Goal: Information Seeking & Learning: Learn about a topic

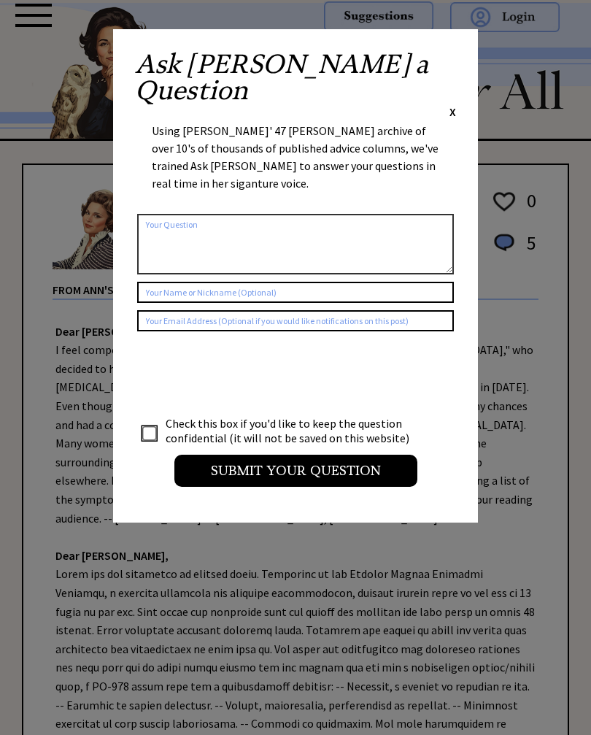
click at [452, 104] on span "X" at bounding box center [452, 111] width 7 height 15
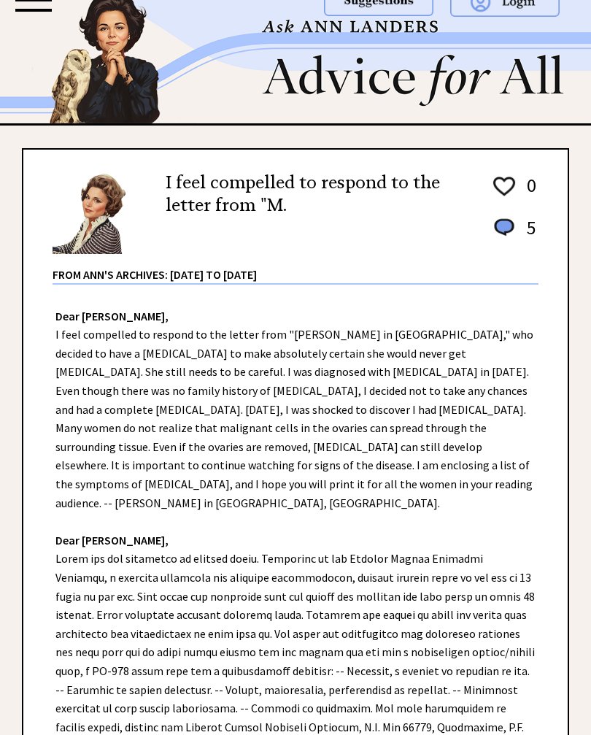
scroll to position [1, 0]
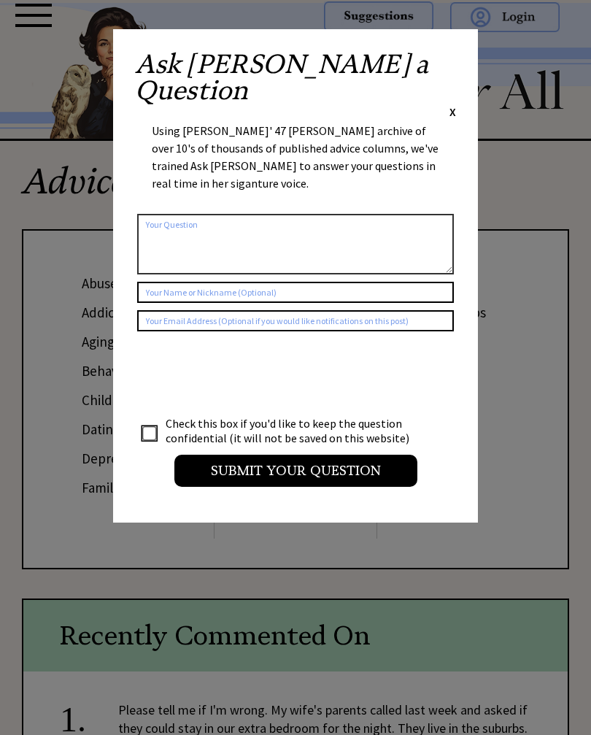
click at [455, 104] on span "X" at bounding box center [452, 111] width 7 height 15
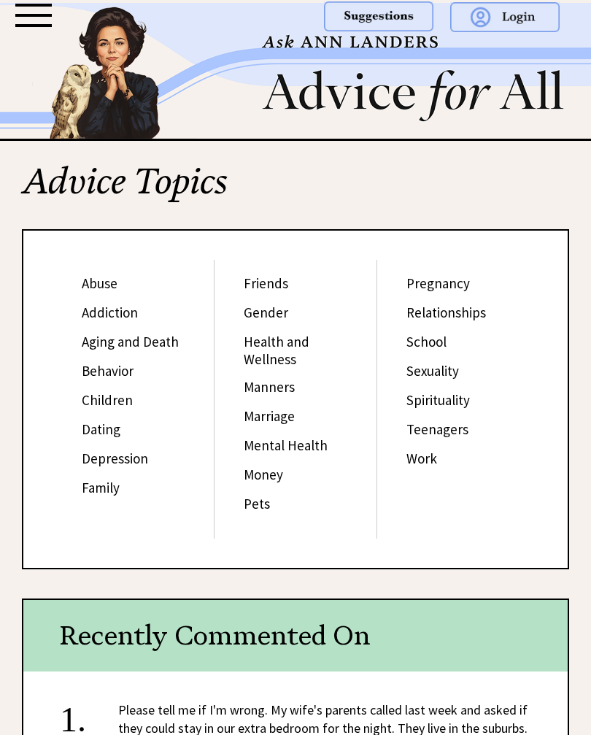
click at [276, 291] on link "Friends" at bounding box center [266, 283] width 45 height 18
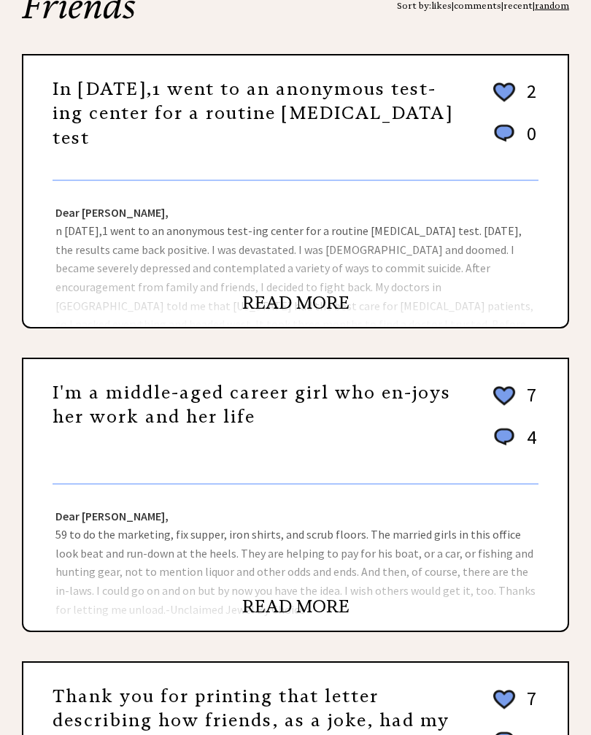
scroll to position [175, 0]
click at [326, 602] on link "READ MORE" at bounding box center [295, 606] width 107 height 22
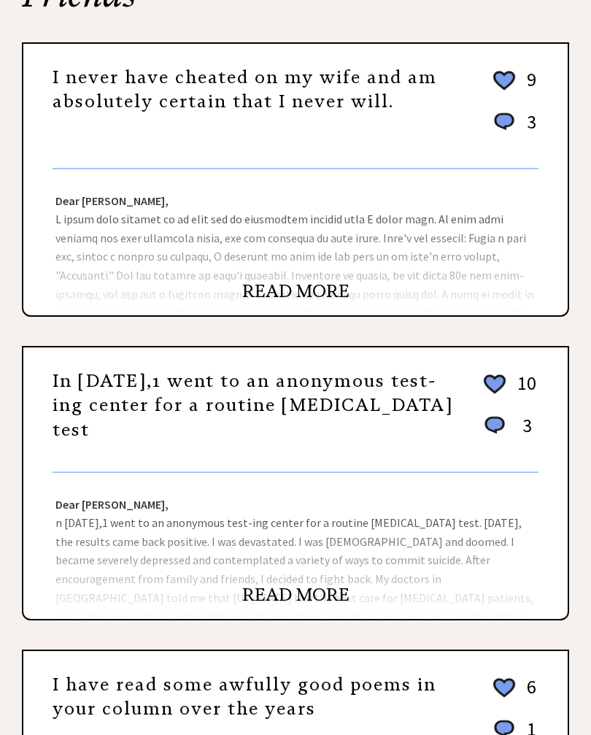
scroll to position [186, 0]
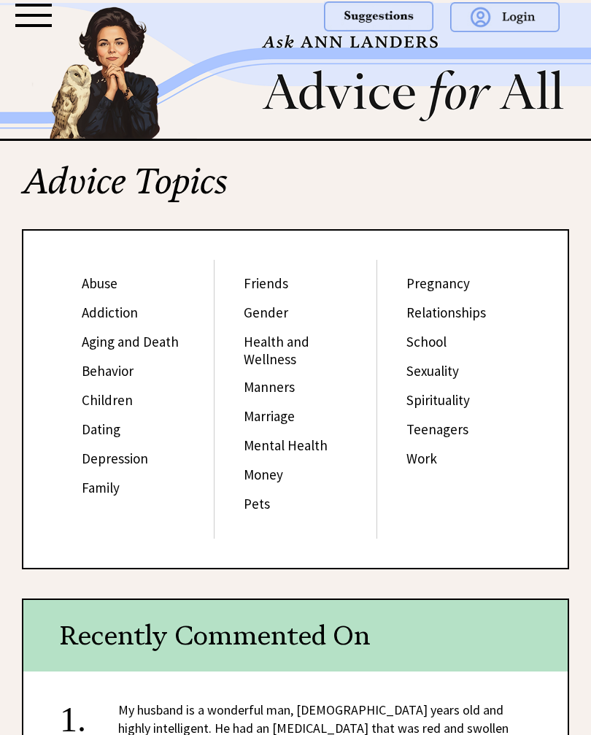
click at [118, 395] on link "Children" at bounding box center [107, 400] width 51 height 18
click at [462, 310] on link "Relationships" at bounding box center [446, 313] width 80 height 18
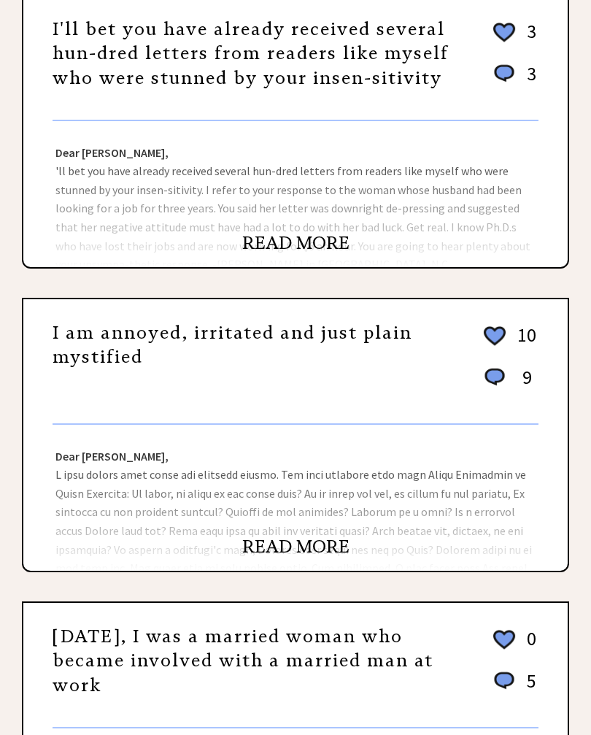
scroll to position [236, 0]
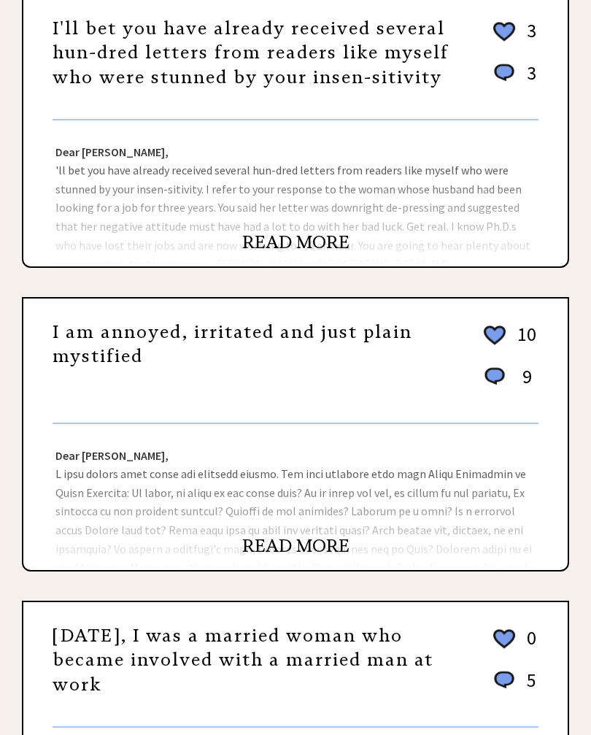
click at [306, 548] on link "READ MORE" at bounding box center [295, 546] width 107 height 22
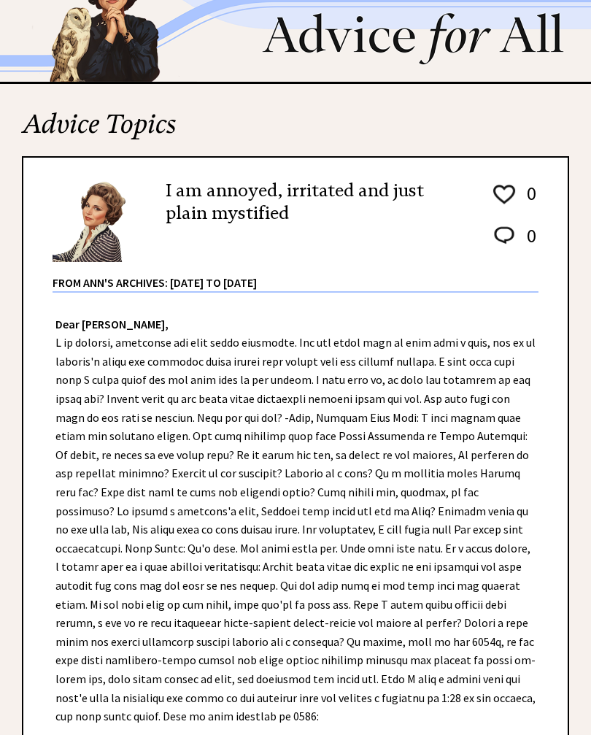
scroll to position [21, 0]
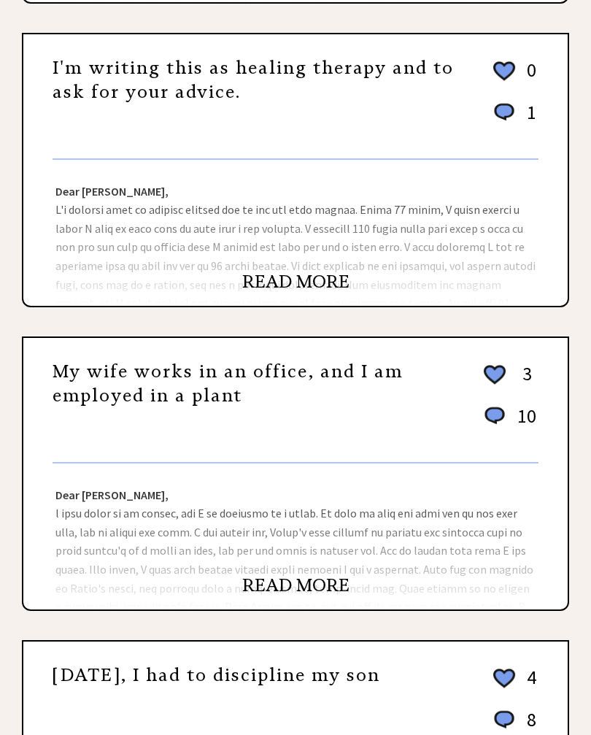
scroll to position [803, 0]
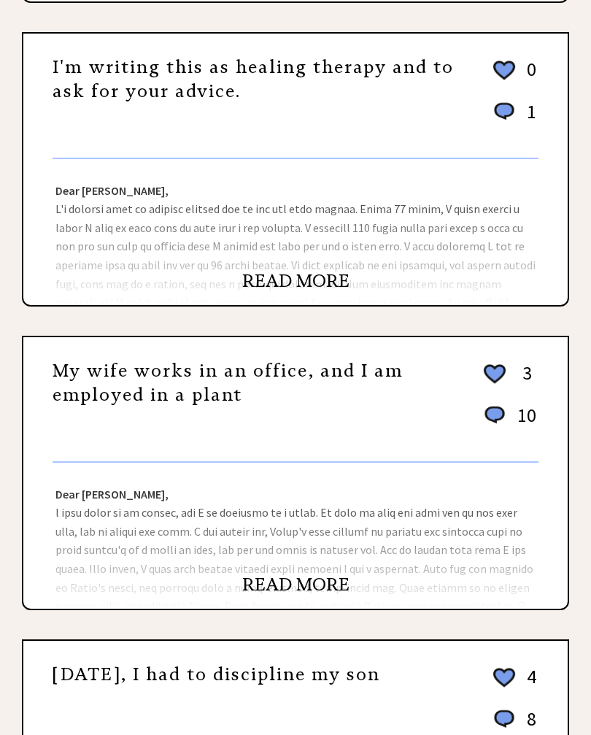
click at [306, 584] on link "READ MORE" at bounding box center [295, 585] width 107 height 22
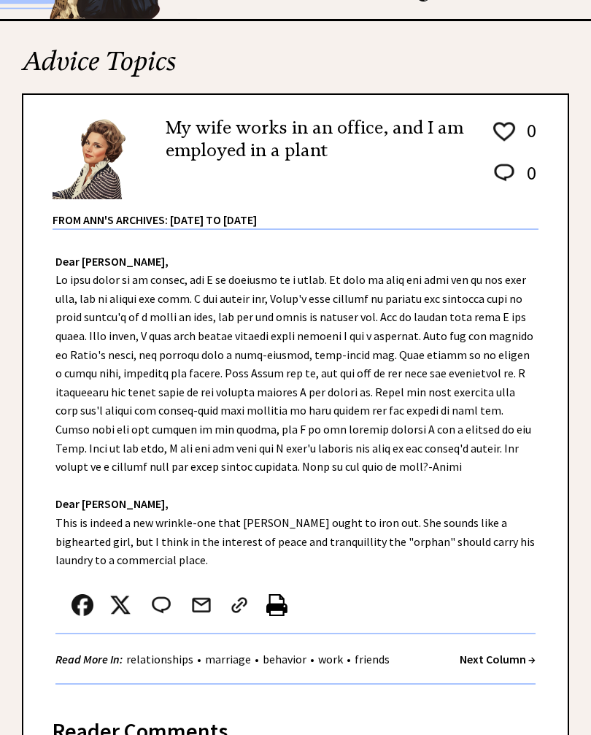
scroll to position [120, 0]
click at [568, 371] on div "My wife works in an office, and I am employed in a plant 0 0 0 0 From Ann's Arc…" at bounding box center [295, 396] width 547 height 606
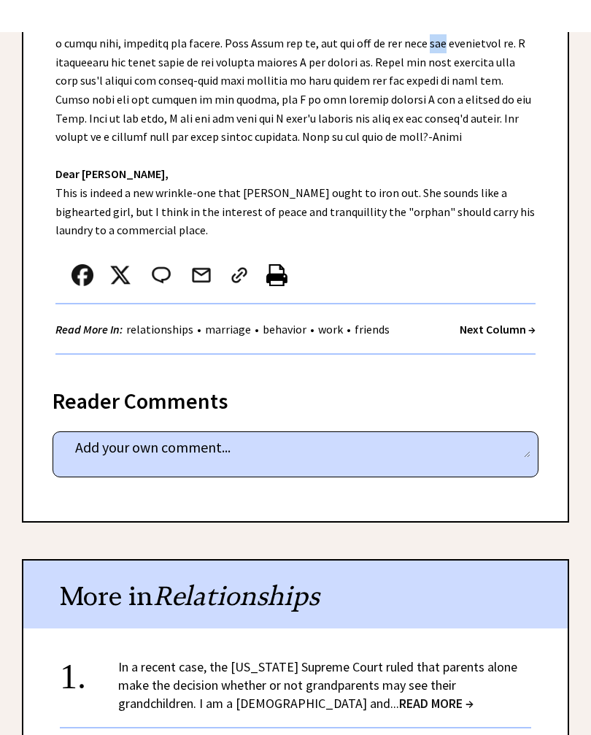
scroll to position [0, 0]
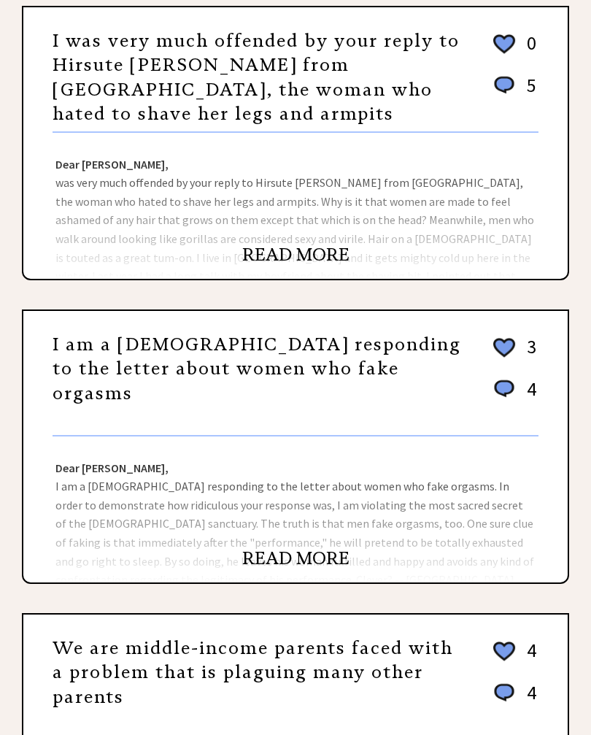
scroll to position [830, 0]
click at [205, 352] on link "I am a [DEMOGRAPHIC_DATA] responding to the letter about women who fake orgasms" at bounding box center [257, 368] width 409 height 71
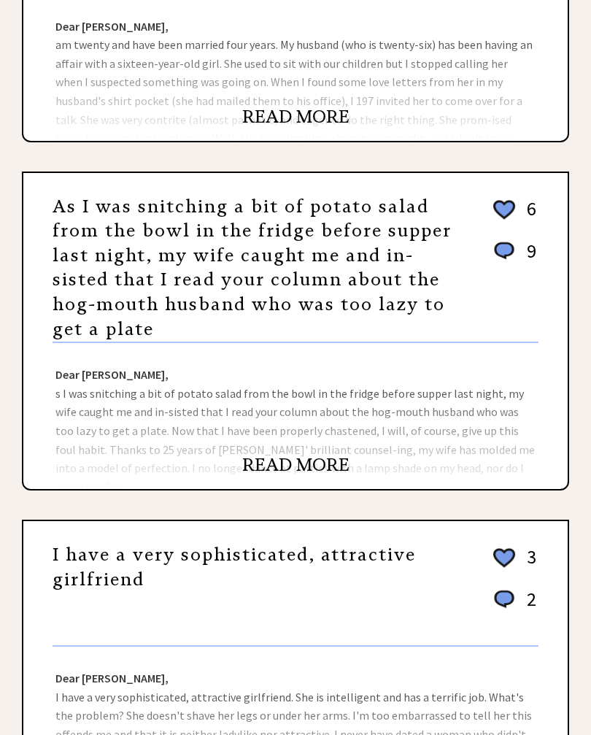
scroll to position [361, 0]
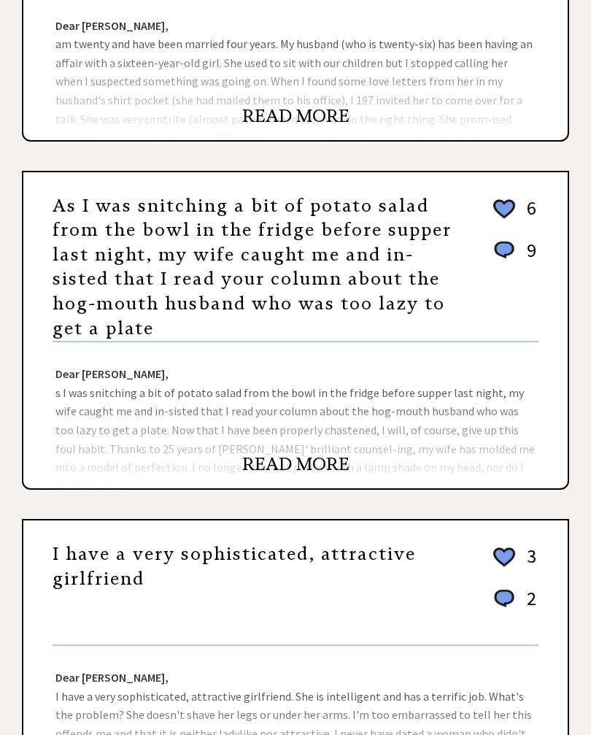
click at [310, 458] on link "READ MORE" at bounding box center [295, 465] width 107 height 22
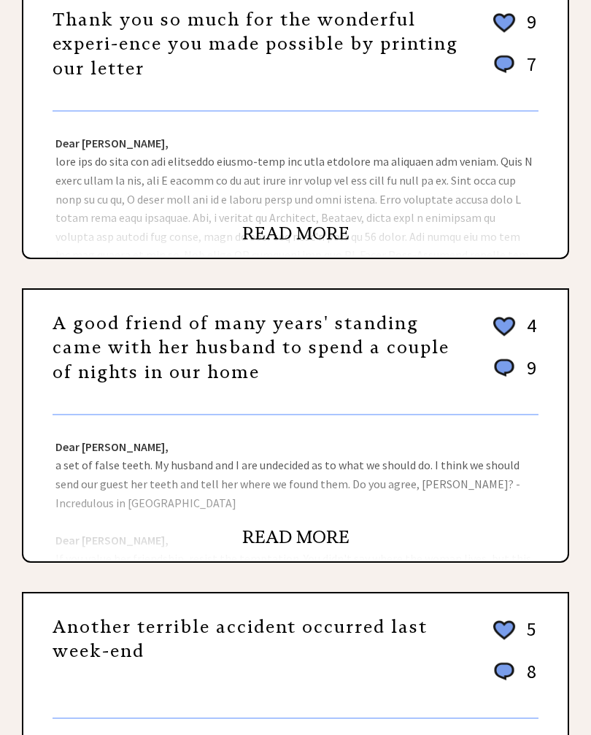
scroll to position [613, 0]
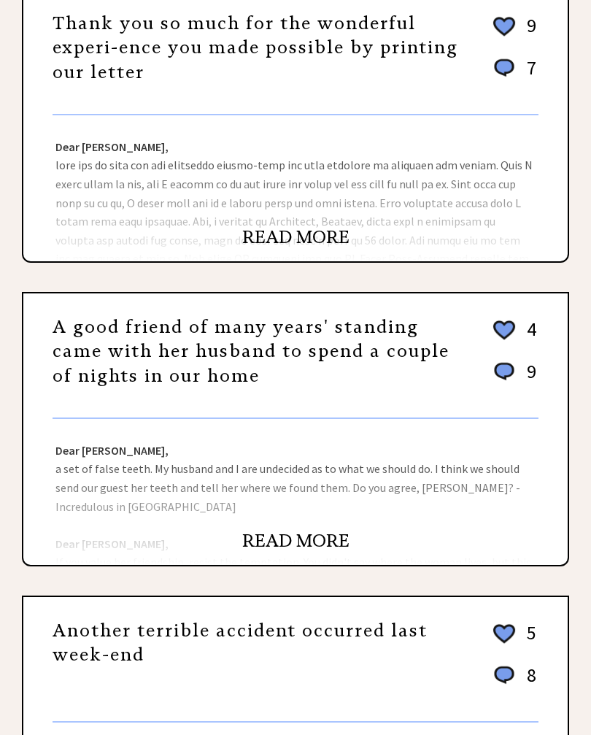
click at [289, 533] on link "READ MORE" at bounding box center [295, 541] width 107 height 22
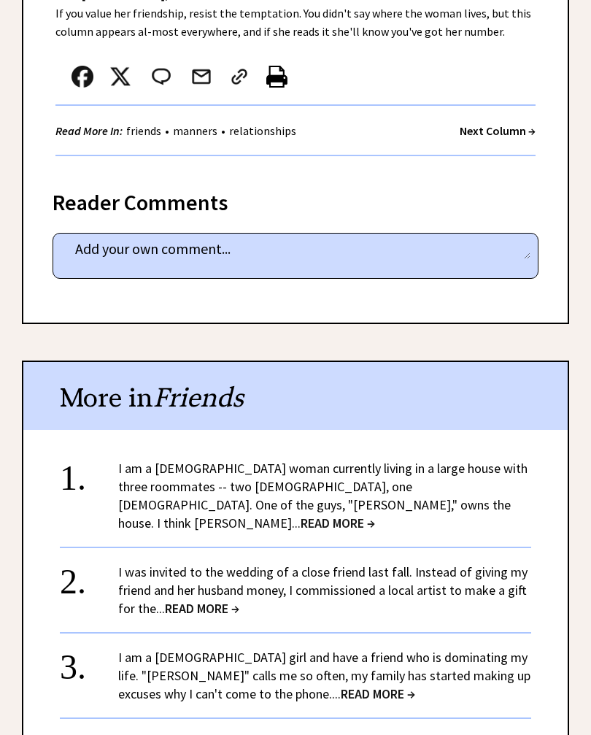
scroll to position [687, 0]
